Goal: Check status: Check status

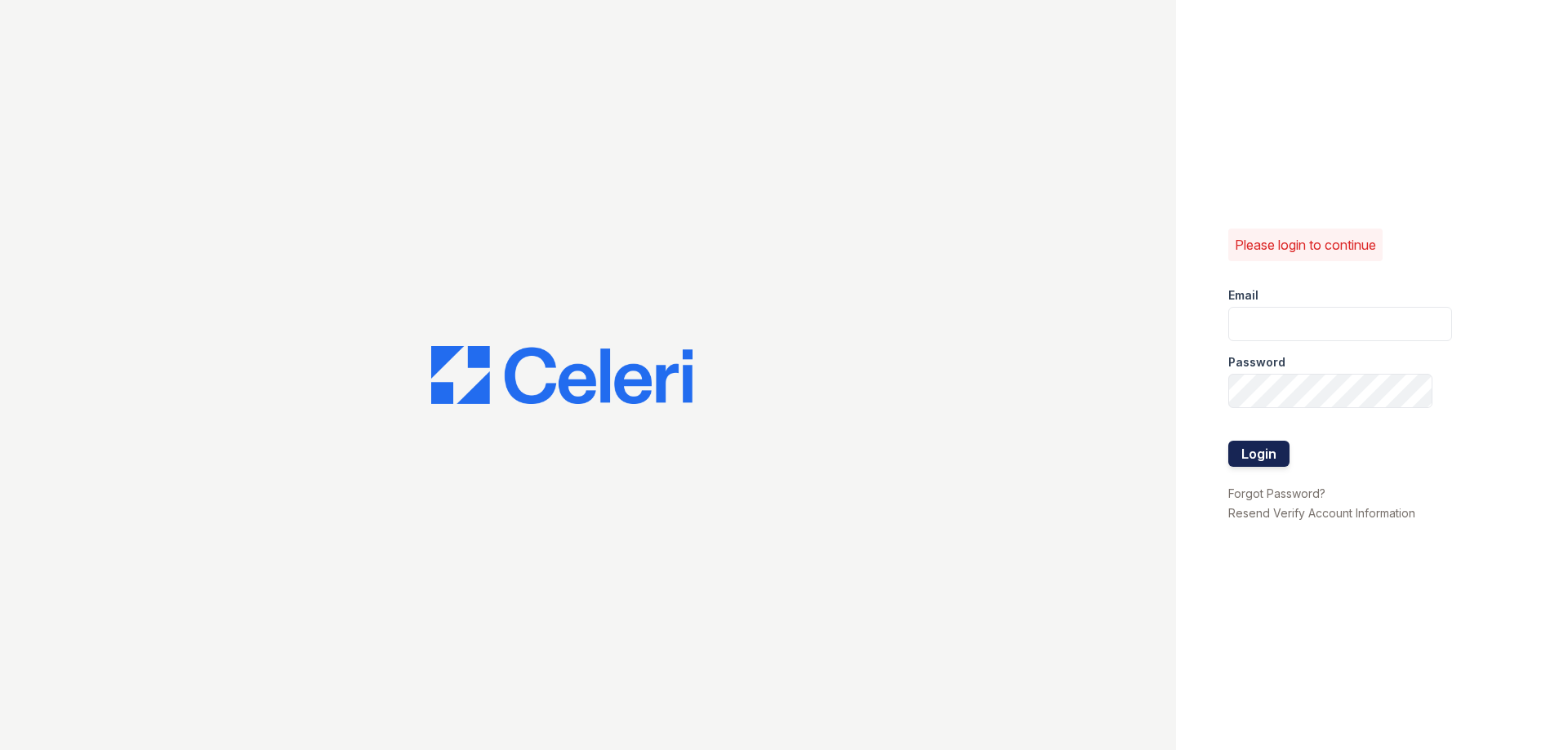
type input "melvins@Loganpm.com"
click at [1259, 453] on button "Login" at bounding box center [1259, 453] width 62 height 26
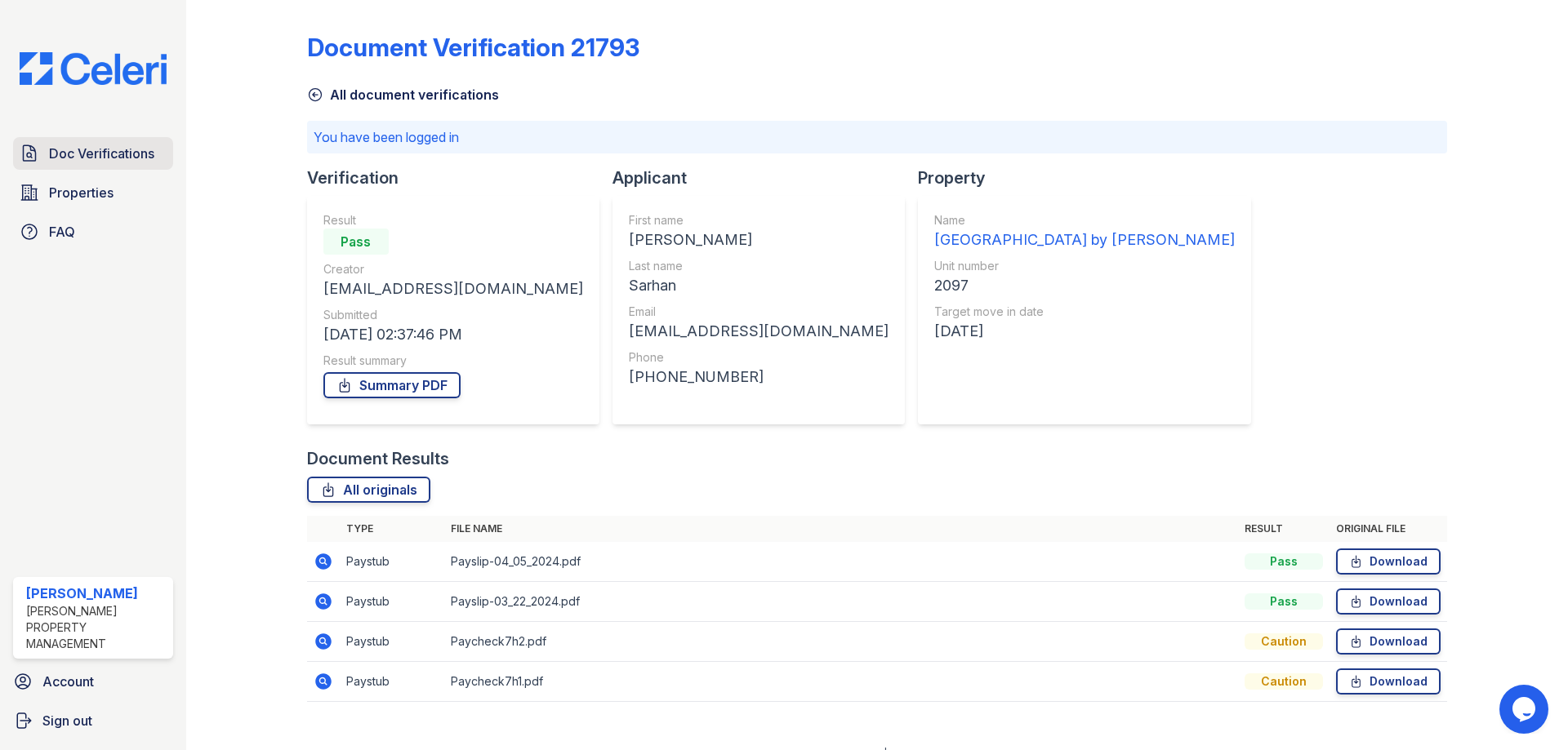
click at [57, 145] on span "Doc Verifications" at bounding box center [101, 153] width 105 height 19
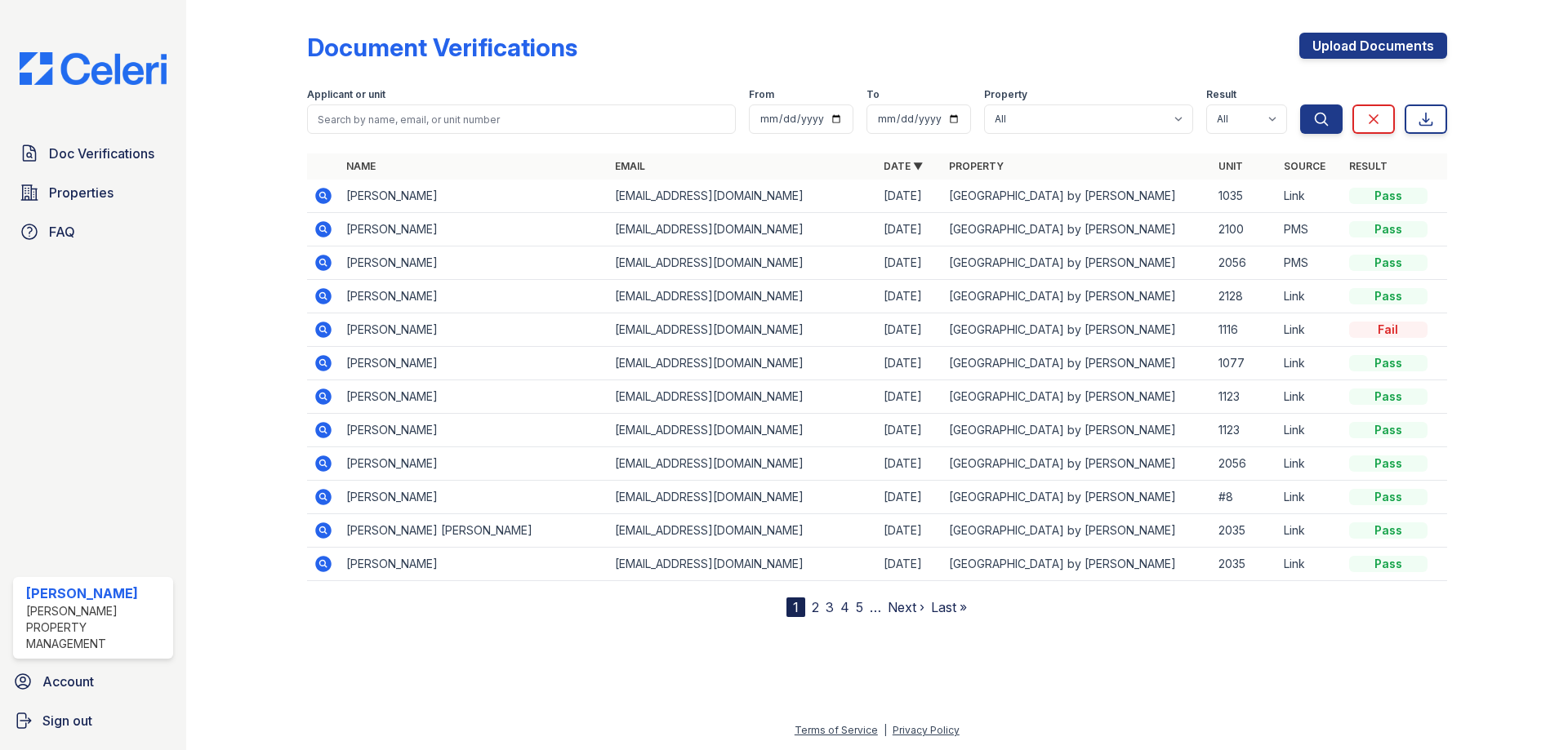
click at [328, 196] on icon at bounding box center [323, 195] width 16 height 16
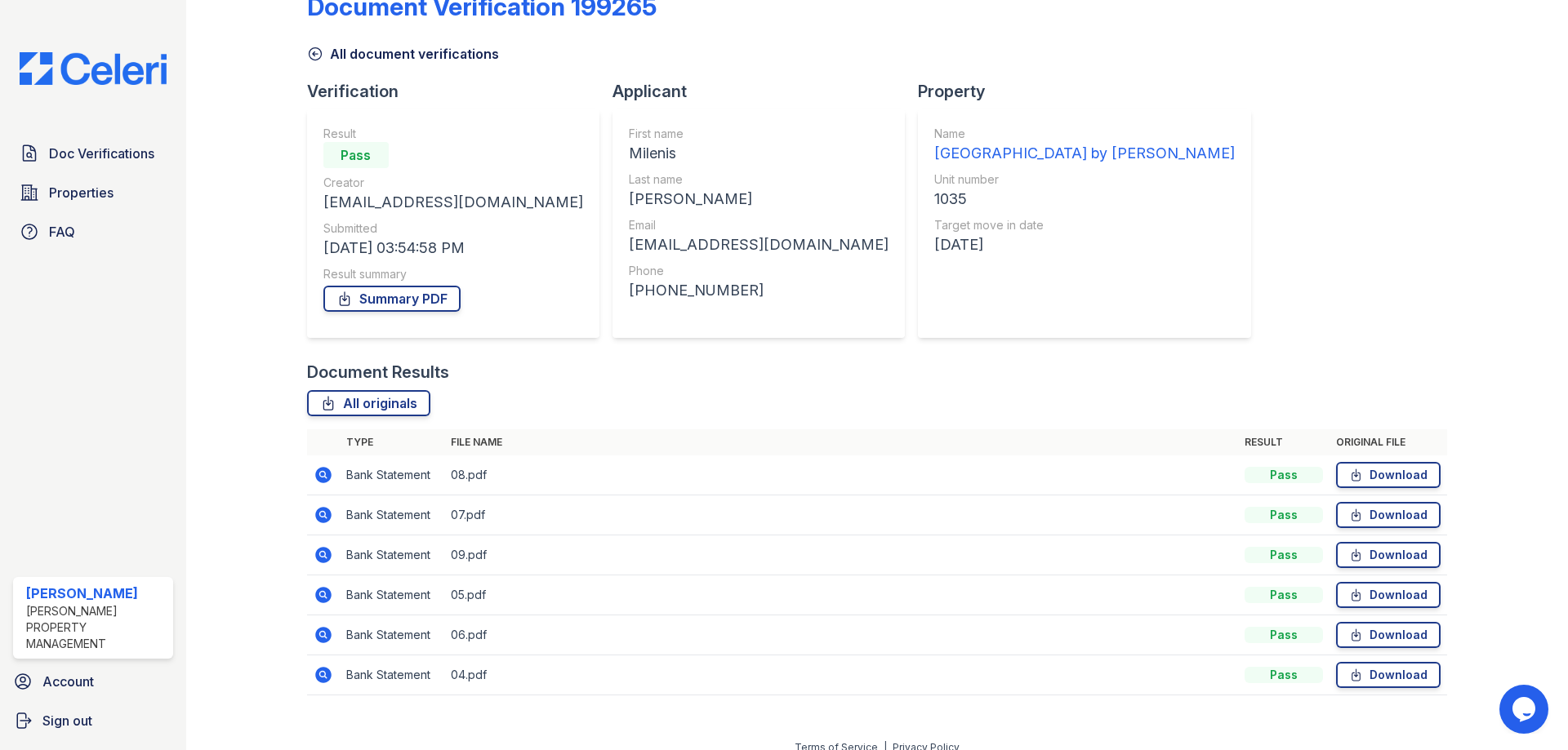
scroll to position [58, 0]
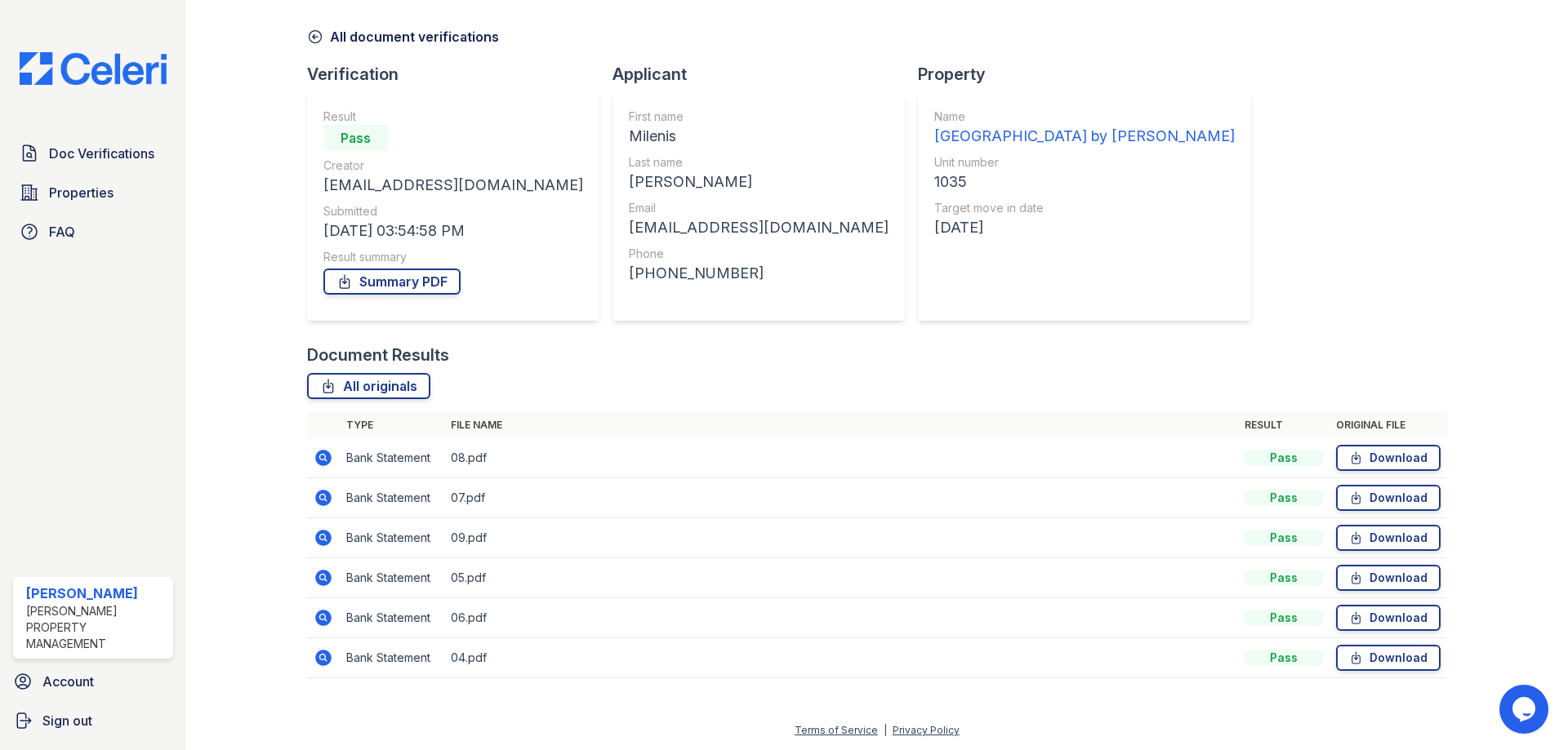
click at [1261, 141] on div "Document Verification 199265 All document verifications Verification Result Pas…" at bounding box center [876, 322] width 1139 height 746
